Goal: Information Seeking & Learning: Find specific fact

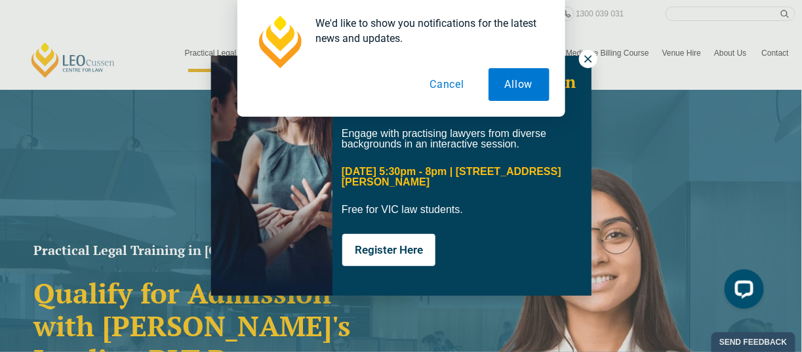
click at [447, 85] on button "Cancel" at bounding box center [447, 84] width 68 height 33
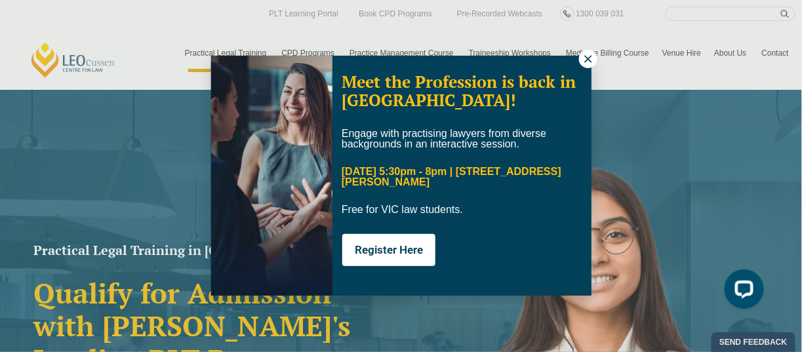
click at [587, 62] on icon at bounding box center [588, 59] width 12 height 12
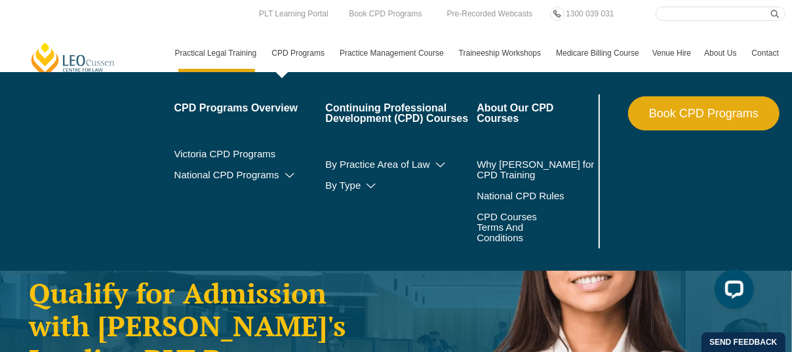
click at [294, 51] on link "CPD Programs" at bounding box center [299, 53] width 68 height 38
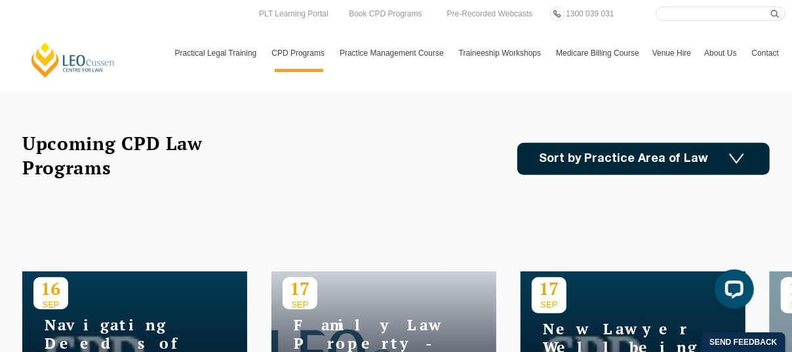
scroll to position [262, 0]
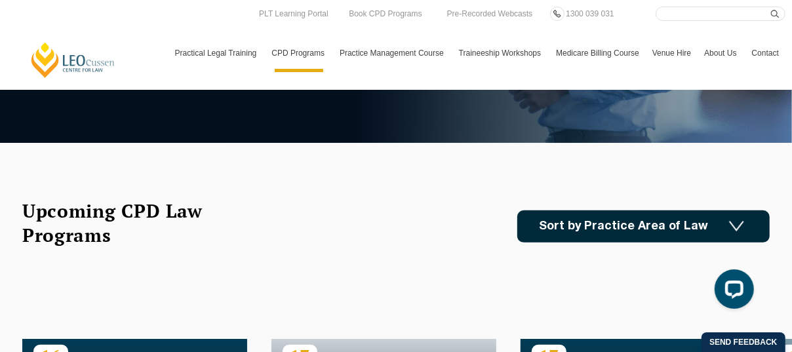
click at [740, 228] on img at bounding box center [736, 226] width 15 height 11
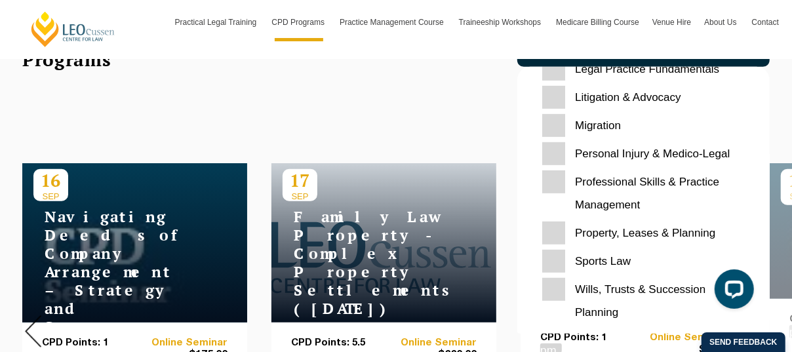
scroll to position [459, 0]
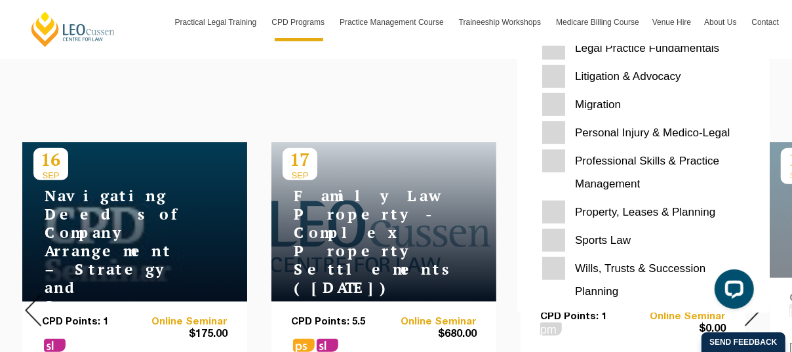
click at [561, 266] on Planning "Wills, Trusts & Succession Planning" at bounding box center [643, 280] width 203 height 46
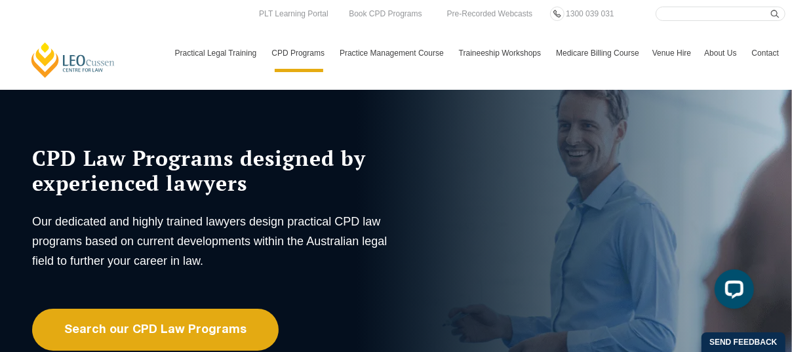
click at [704, 14] on input "Search here" at bounding box center [721, 14] width 130 height 14
type input "[PERSON_NAME]"
click at [771, 7] on button "submit" at bounding box center [778, 14] width 14 height 14
